Goal: Transaction & Acquisition: Purchase product/service

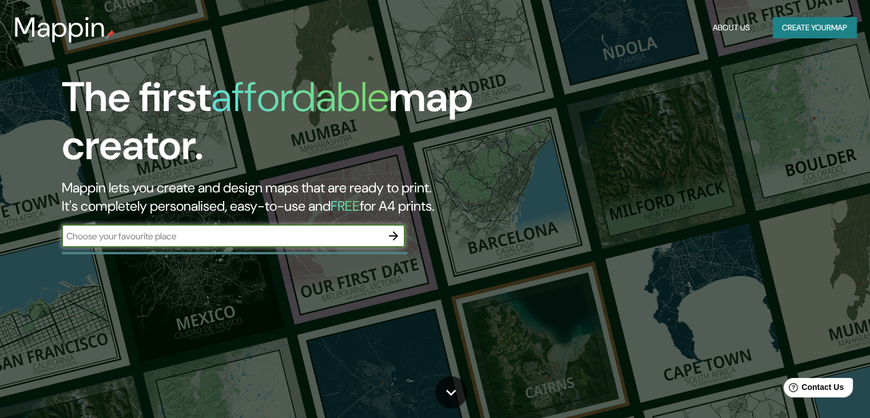
click at [394, 241] on icon "button" at bounding box center [394, 236] width 14 height 14
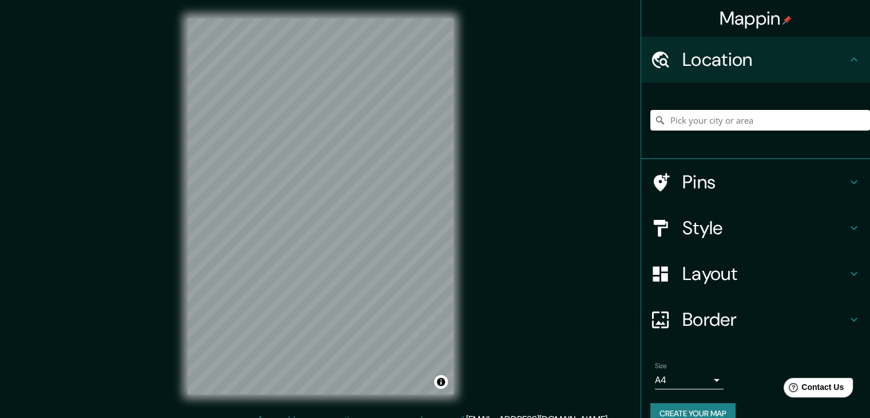
click at [733, 63] on h4 "Location" at bounding box center [764, 59] width 165 height 23
click at [738, 58] on h4 "Location" at bounding box center [764, 59] width 165 height 23
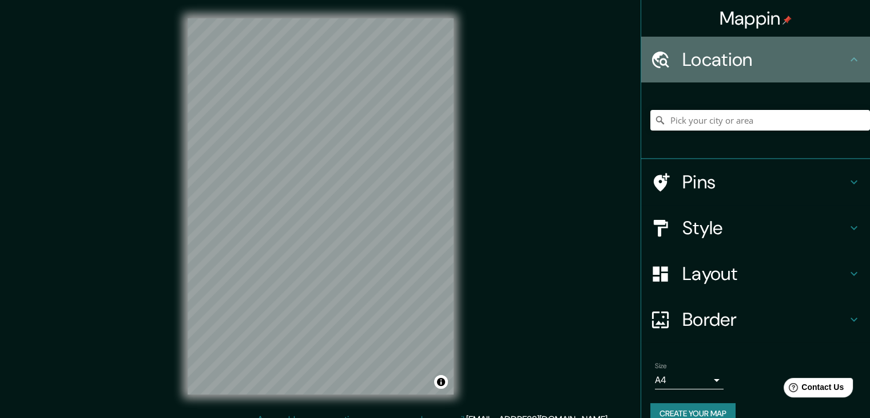
click at [738, 58] on h4 "Location" at bounding box center [764, 59] width 165 height 23
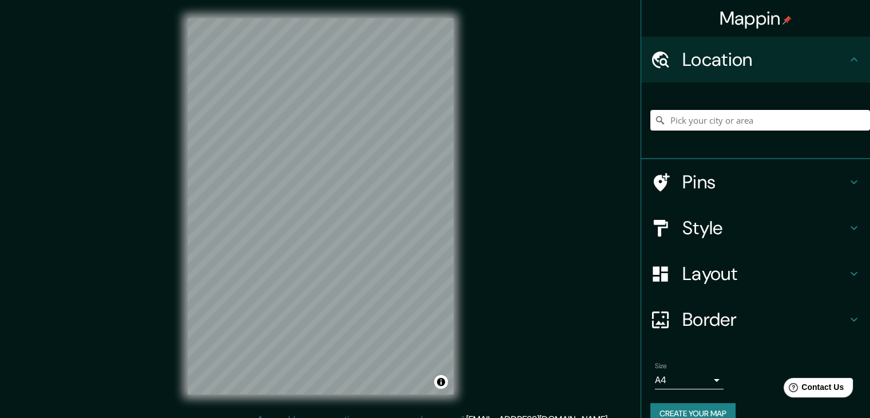
click at [849, 63] on icon at bounding box center [854, 60] width 14 height 14
click at [716, 115] on input "Pick your city or area" at bounding box center [760, 120] width 220 height 21
click at [718, 119] on input "Pick your city or area" at bounding box center [760, 120] width 220 height 21
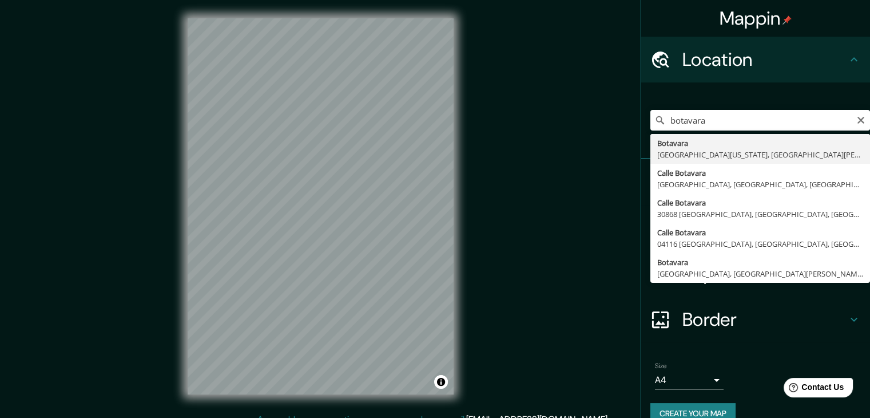
type input "[GEOGRAPHIC_DATA], [GEOGRAPHIC_DATA][US_STATE], [GEOGRAPHIC_DATA][PERSON_NAME] …"
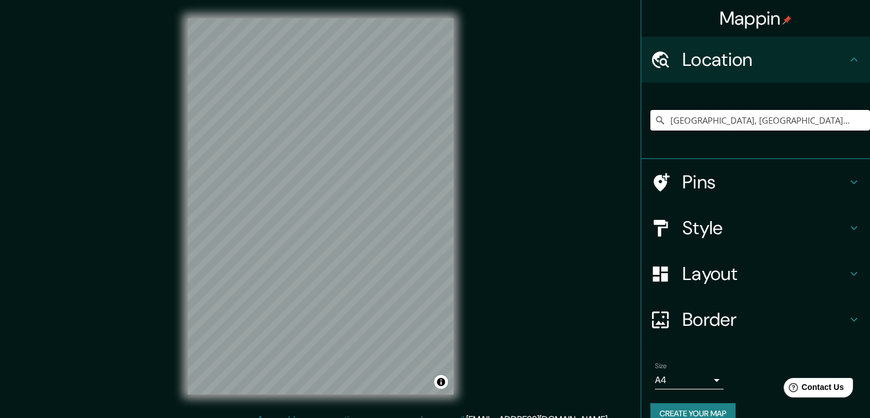
scroll to position [13, 0]
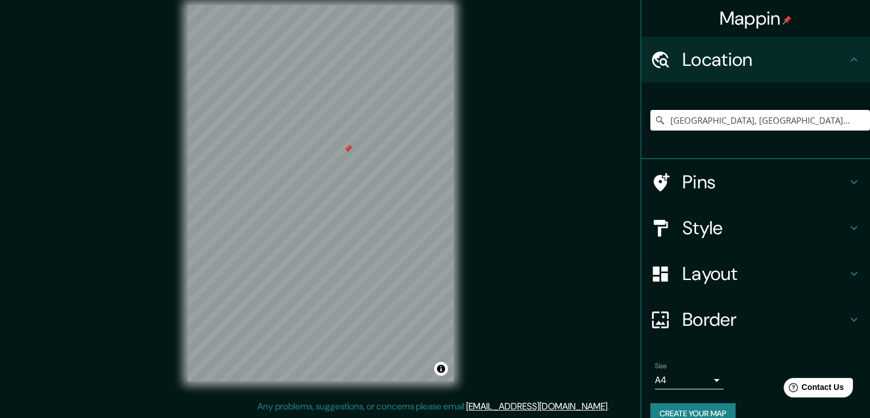
drag, startPoint x: 351, startPoint y: 149, endPoint x: 343, endPoint y: 149, distance: 8.0
click at [343, 149] on div at bounding box center [347, 148] width 9 height 9
click at [847, 222] on icon at bounding box center [854, 228] width 14 height 14
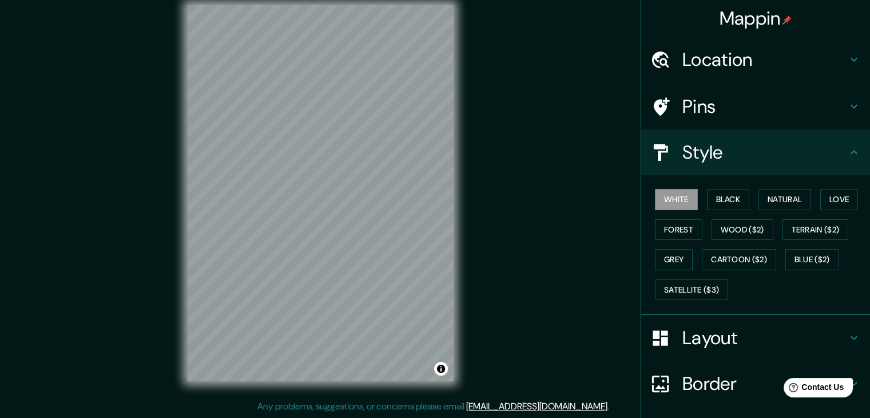
click at [847, 149] on icon at bounding box center [854, 152] width 14 height 14
click at [850, 154] on icon at bounding box center [854, 152] width 14 height 14
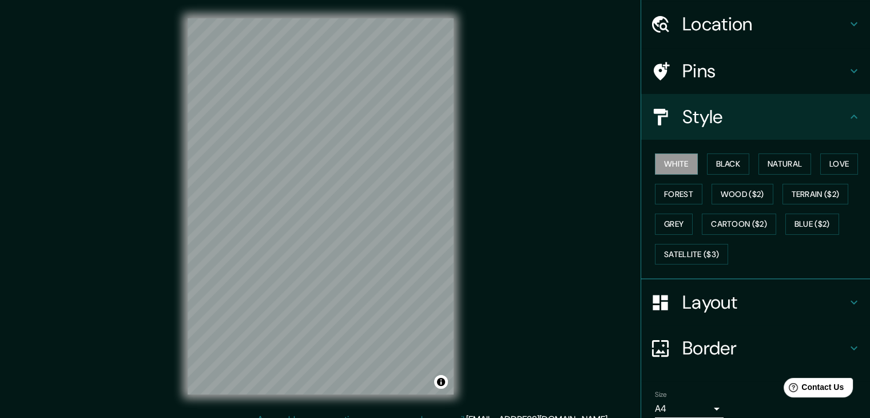
scroll to position [0, 0]
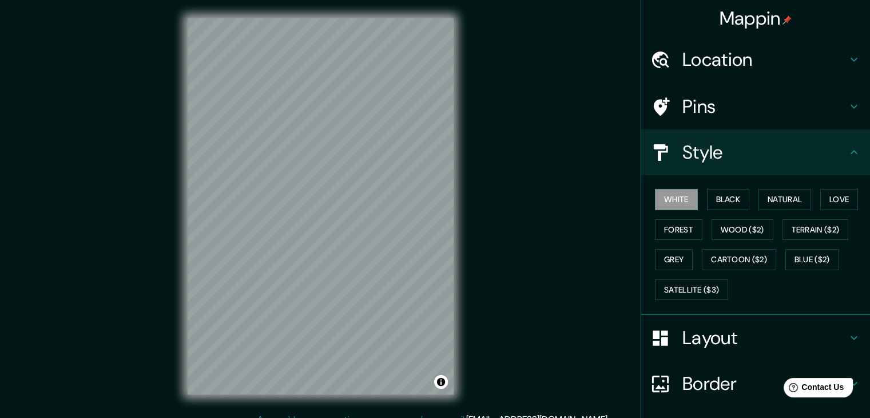
click at [515, 122] on div "Mappin Location [GEOGRAPHIC_DATA], [GEOGRAPHIC_DATA][US_STATE], [GEOGRAPHIC_DAT…" at bounding box center [435, 215] width 870 height 431
click at [367, 161] on div at bounding box center [368, 160] width 9 height 9
click at [335, 170] on div at bounding box center [336, 167] width 9 height 9
click at [333, 165] on div at bounding box center [333, 167] width 9 height 9
click at [371, 159] on div at bounding box center [371, 156] width 9 height 9
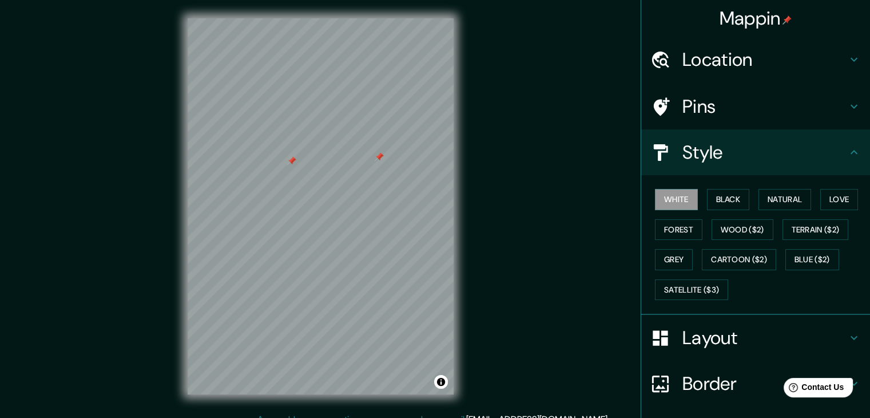
click at [378, 159] on div at bounding box center [379, 156] width 9 height 9
click at [294, 165] on div at bounding box center [296, 160] width 9 height 9
click at [293, 161] on div at bounding box center [291, 160] width 9 height 9
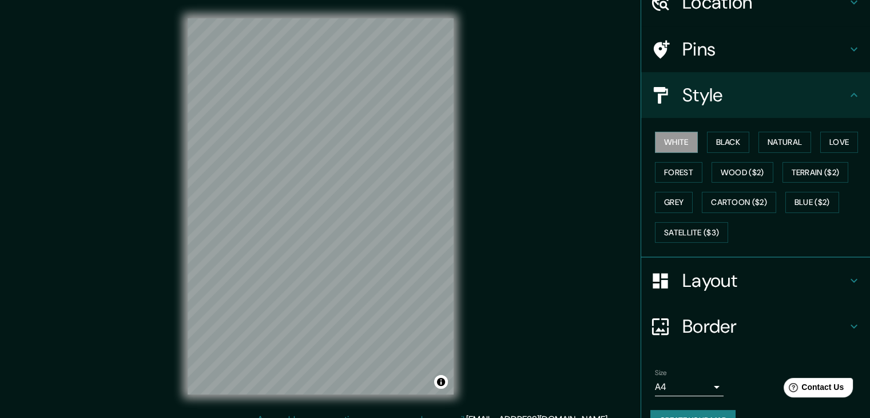
scroll to position [82, 0]
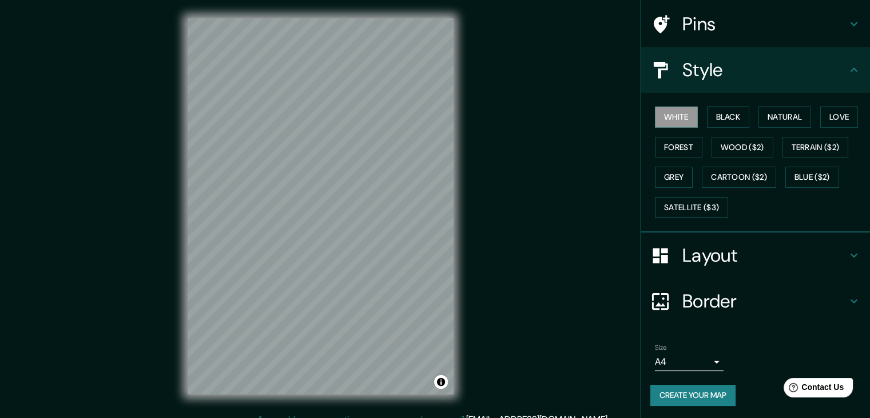
click at [847, 248] on icon at bounding box center [854, 255] width 14 height 14
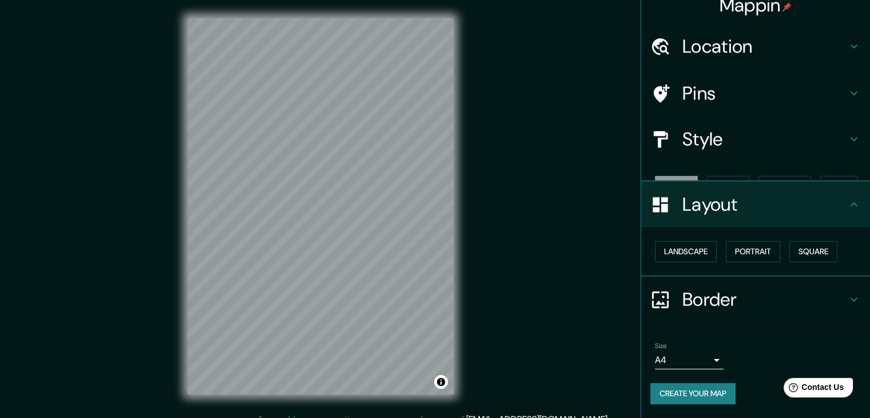
scroll to position [0, 0]
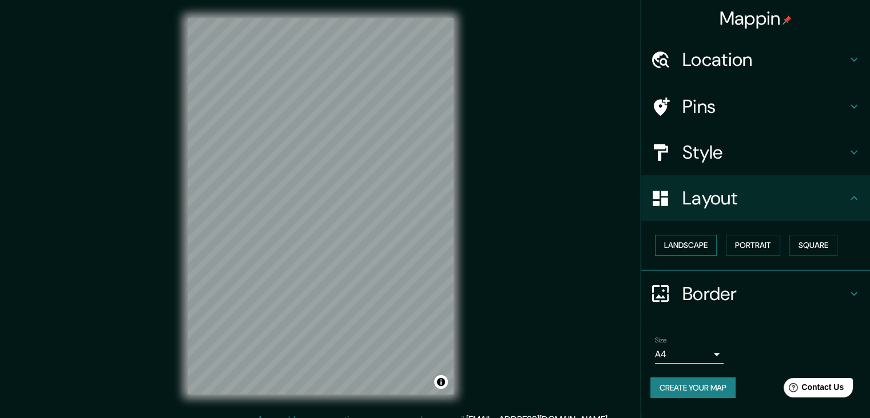
click at [671, 246] on button "Landscape" at bounding box center [686, 245] width 62 height 21
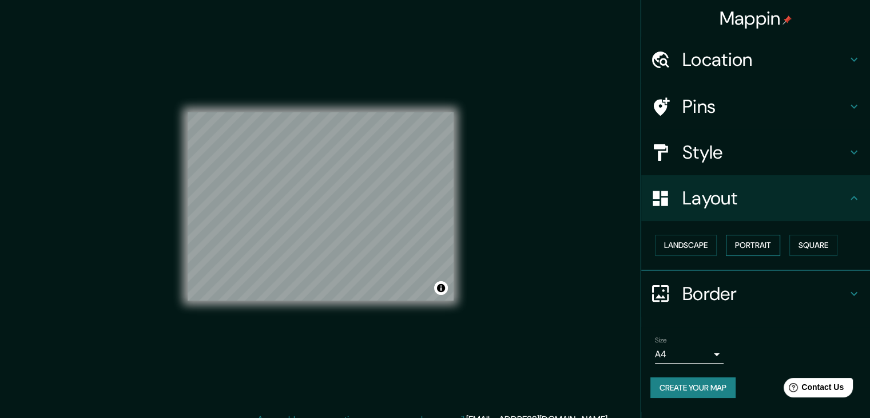
click at [760, 240] on button "Portrait" at bounding box center [753, 245] width 54 height 21
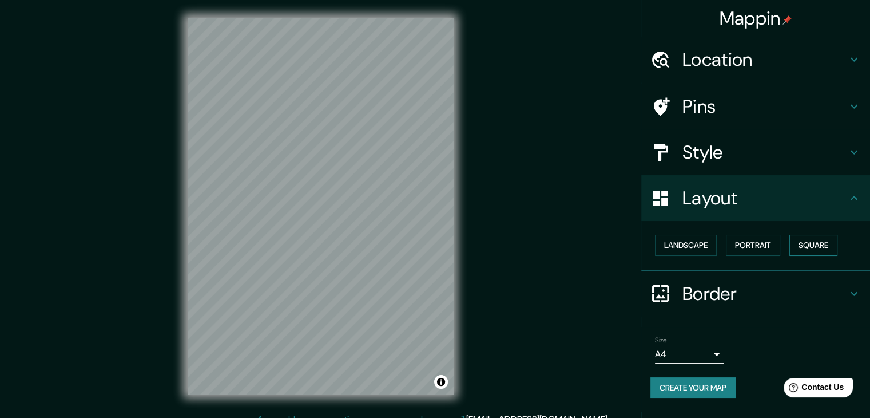
click at [826, 246] on button "Square" at bounding box center [813, 245] width 48 height 21
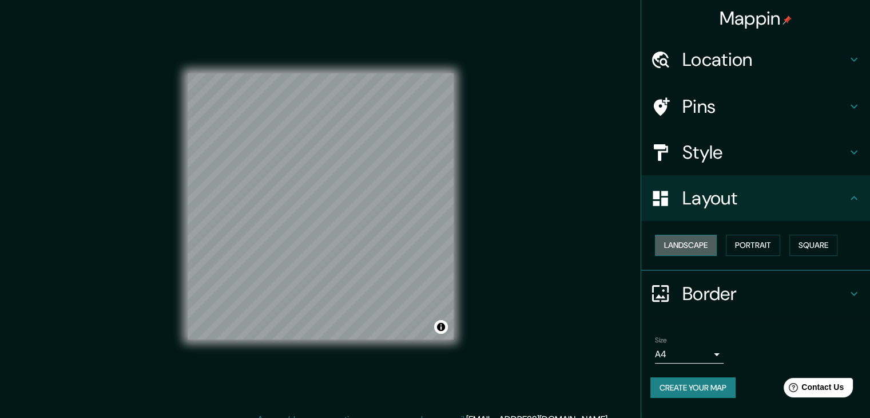
click at [686, 247] on button "Landscape" at bounding box center [686, 245] width 62 height 21
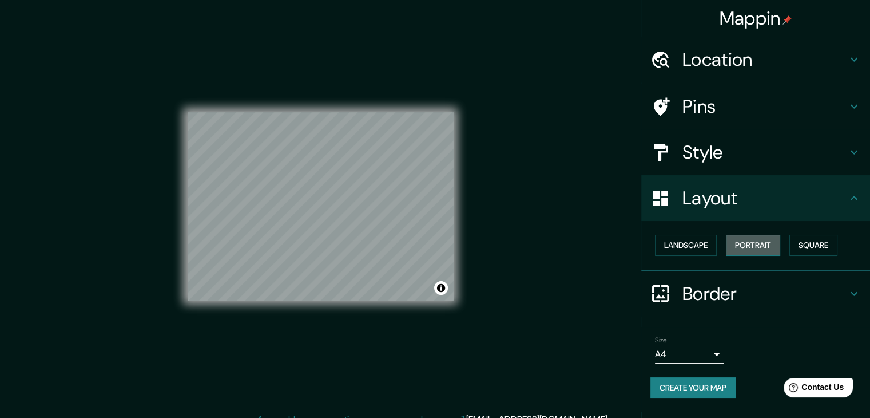
click at [764, 243] on button "Portrait" at bounding box center [753, 245] width 54 height 21
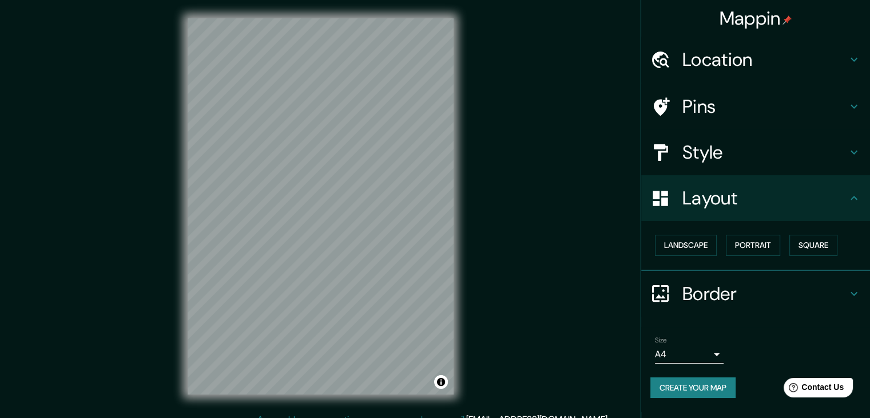
click at [828, 284] on h4 "Border" at bounding box center [764, 293] width 165 height 23
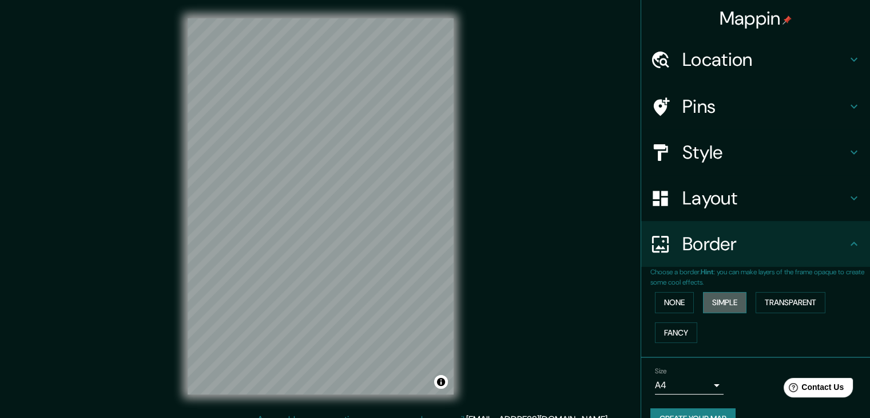
click at [718, 300] on button "Simple" at bounding box center [724, 302] width 43 height 21
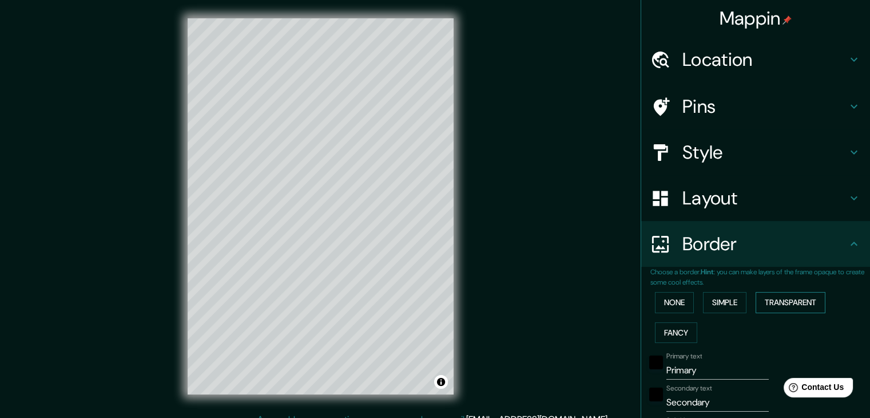
click at [800, 306] on button "Transparent" at bounding box center [791, 302] width 70 height 21
click at [668, 334] on button "Fancy" at bounding box center [676, 332] width 42 height 21
click at [680, 293] on button "None" at bounding box center [674, 302] width 39 height 21
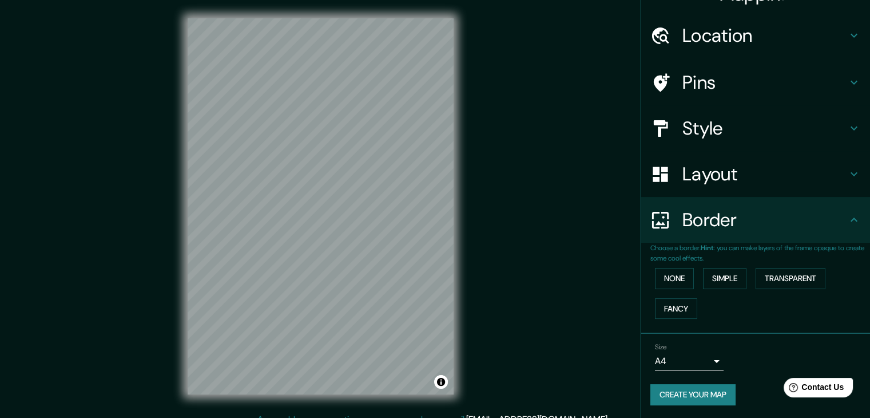
scroll to position [13, 0]
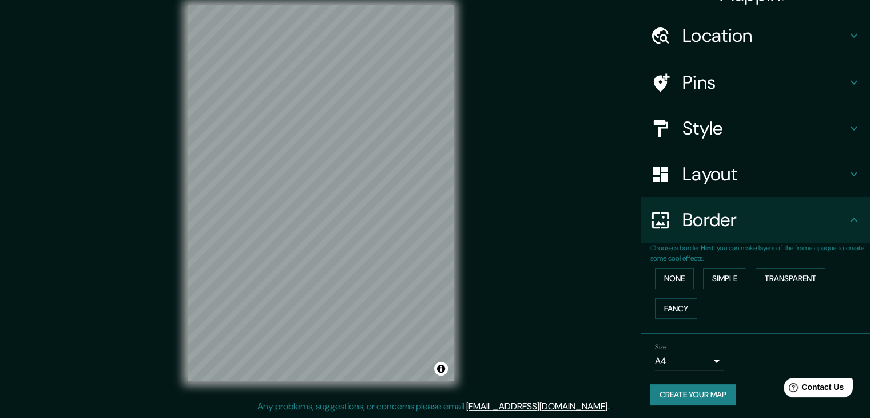
click at [710, 395] on button "Create your map" at bounding box center [692, 394] width 85 height 21
click at [708, 396] on div "Create your map" at bounding box center [755, 394] width 210 height 21
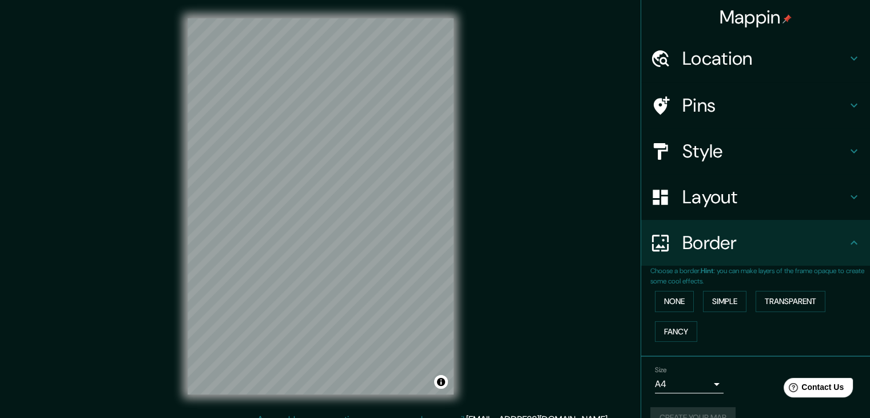
scroll to position [0, 0]
click at [758, 18] on h4 "Mappin" at bounding box center [756, 18] width 73 height 23
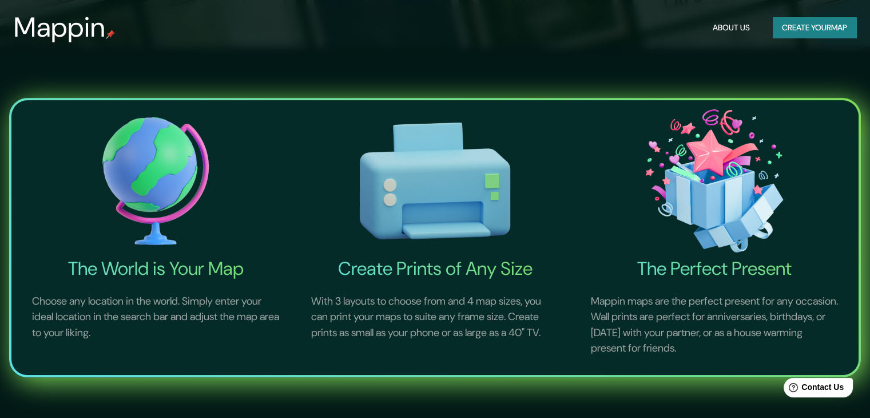
scroll to position [400, 0]
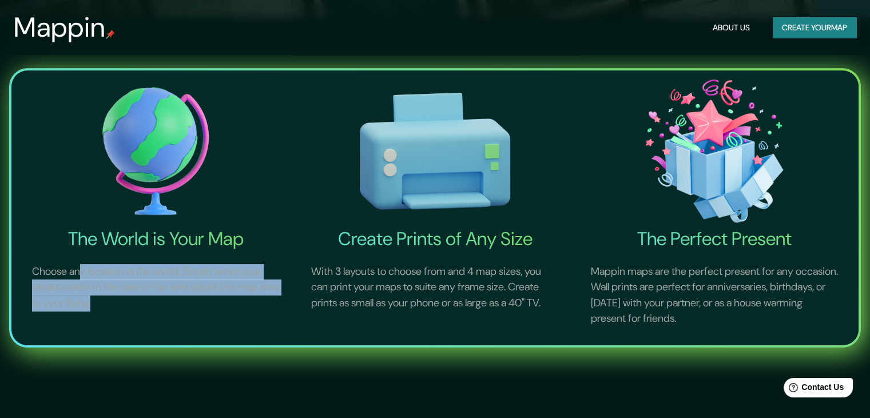
drag, startPoint x: 121, startPoint y: 268, endPoint x: 245, endPoint y: 311, distance: 131.0
click at [236, 312] on p "Choose any location in the world. Simply enter your ideal location in the searc…" at bounding box center [155, 287] width 275 height 75
click at [279, 313] on p "Choose any location in the world. Simply enter your ideal location in the searc…" at bounding box center [155, 287] width 275 height 75
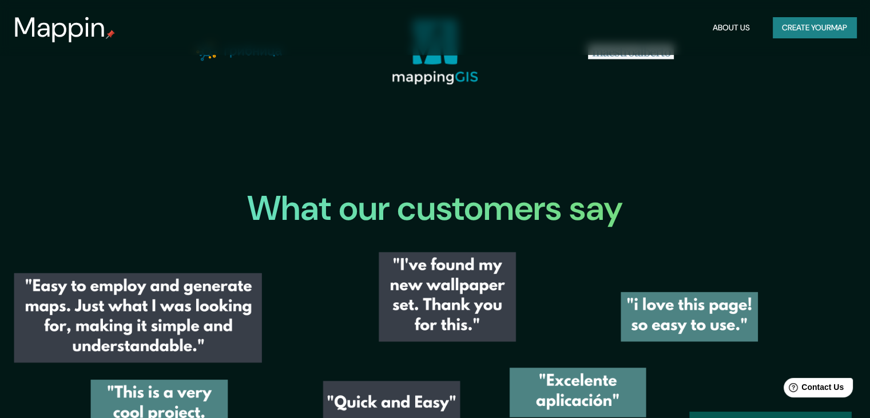
scroll to position [1258, 0]
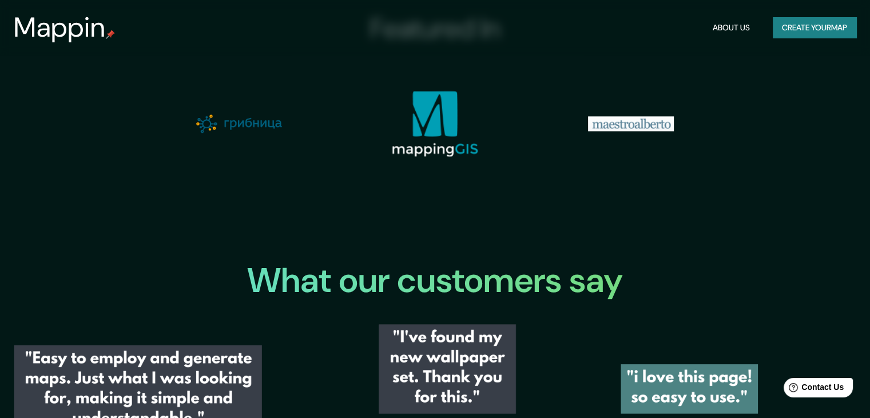
click at [441, 126] on img at bounding box center [435, 123] width 86 height 66
